Goal: Task Accomplishment & Management: Manage account settings

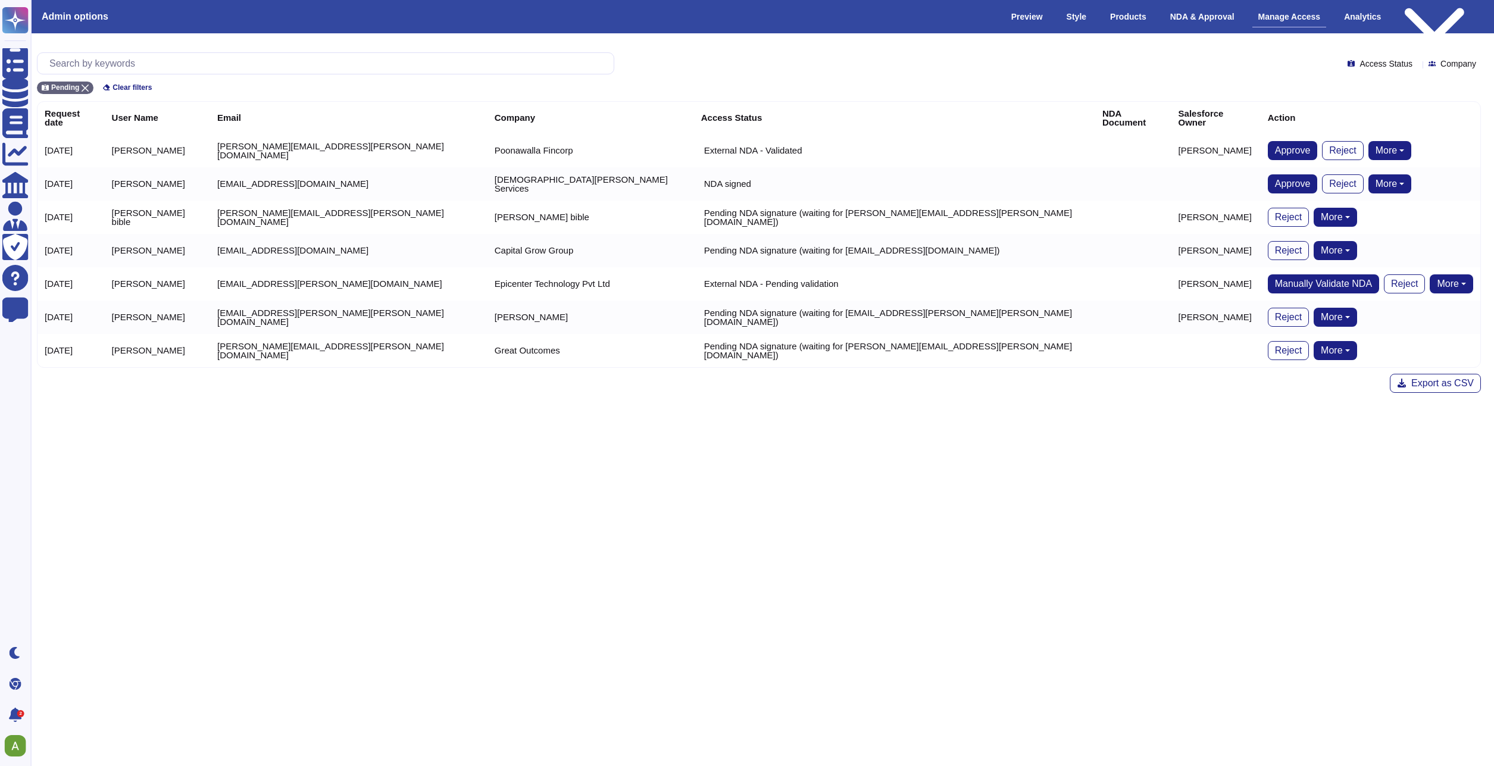
scroll to position [0, 5]
drag, startPoint x: 437, startPoint y: 140, endPoint x: 314, endPoint y: 140, distance: 122.6
click at [314, 140] on td "[PERSON_NAME][EMAIL_ADDRESS][PERSON_NAME][DOMAIN_NAME]" at bounding box center [346, 150] width 277 height 33
copy td "[DOMAIN_NAME]"
click at [379, 52] on div "Access Status Company Pending Clear filters Request date User Name Email Compan…" at bounding box center [757, 223] width 1463 height 360
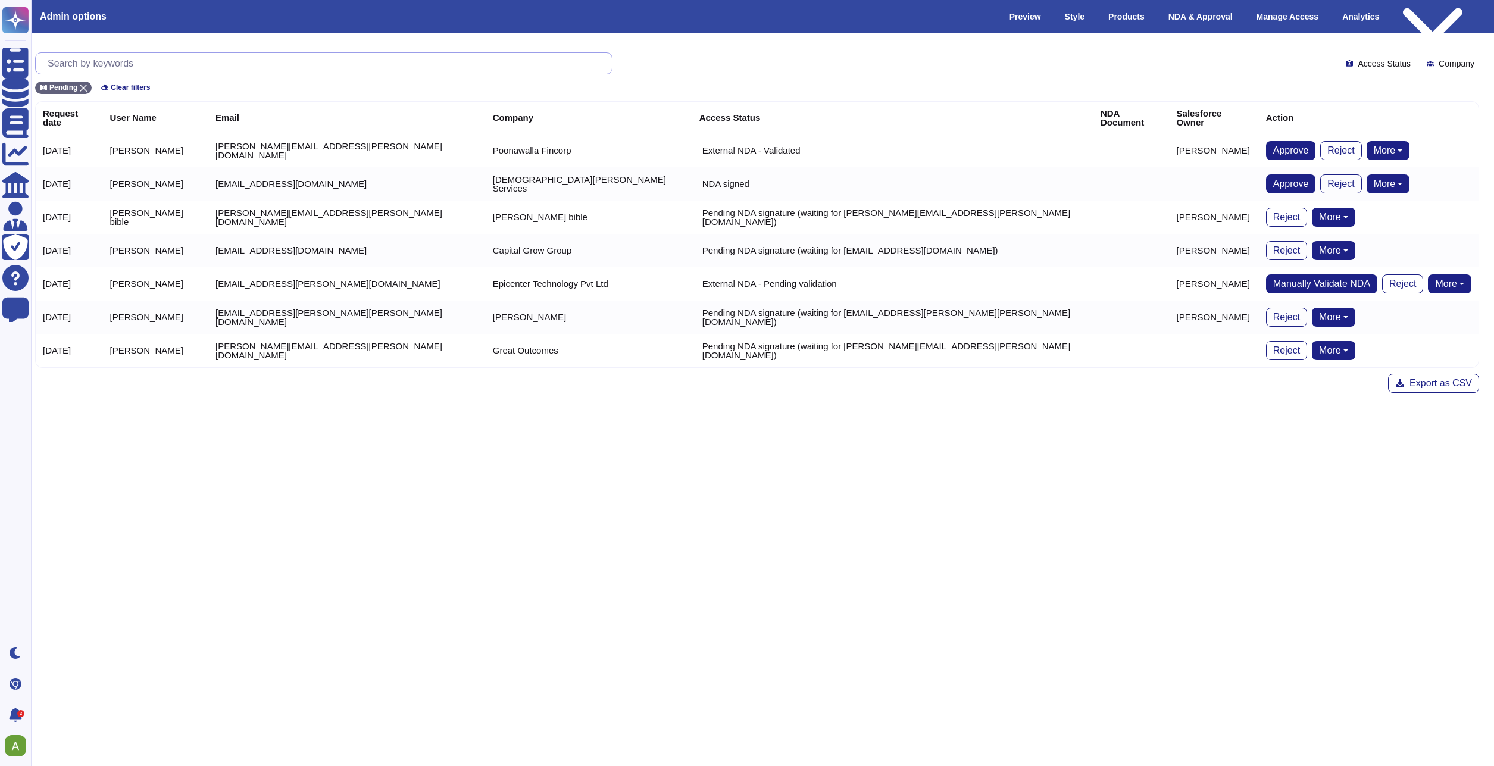
click at [380, 59] on input "text" at bounding box center [327, 63] width 570 height 21
paste input "[DOMAIN_NAME]"
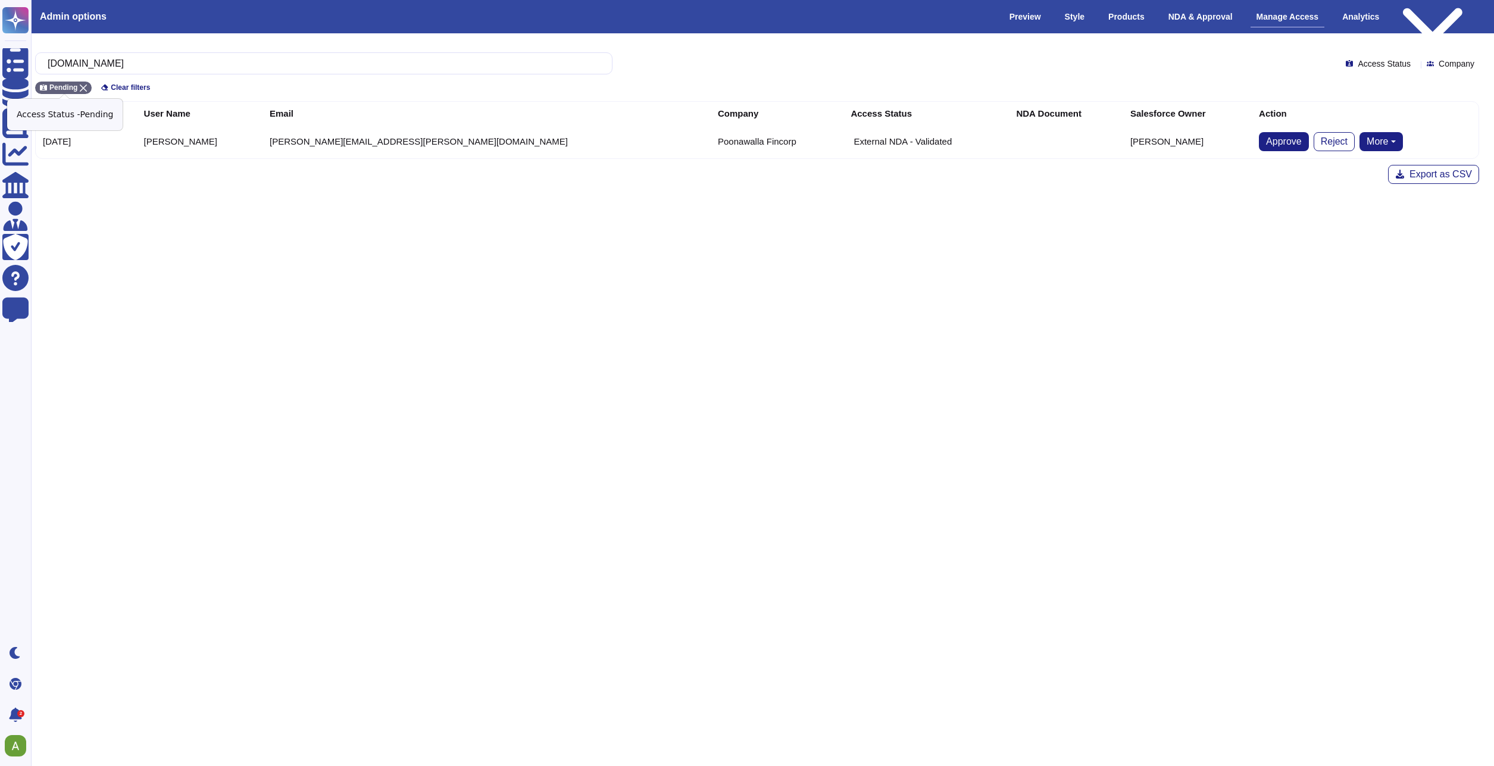
type input "[DOMAIN_NAME]"
click at [90, 87] on div "Pending" at bounding box center [63, 88] width 57 height 13
